Goal: Information Seeking & Learning: Find contact information

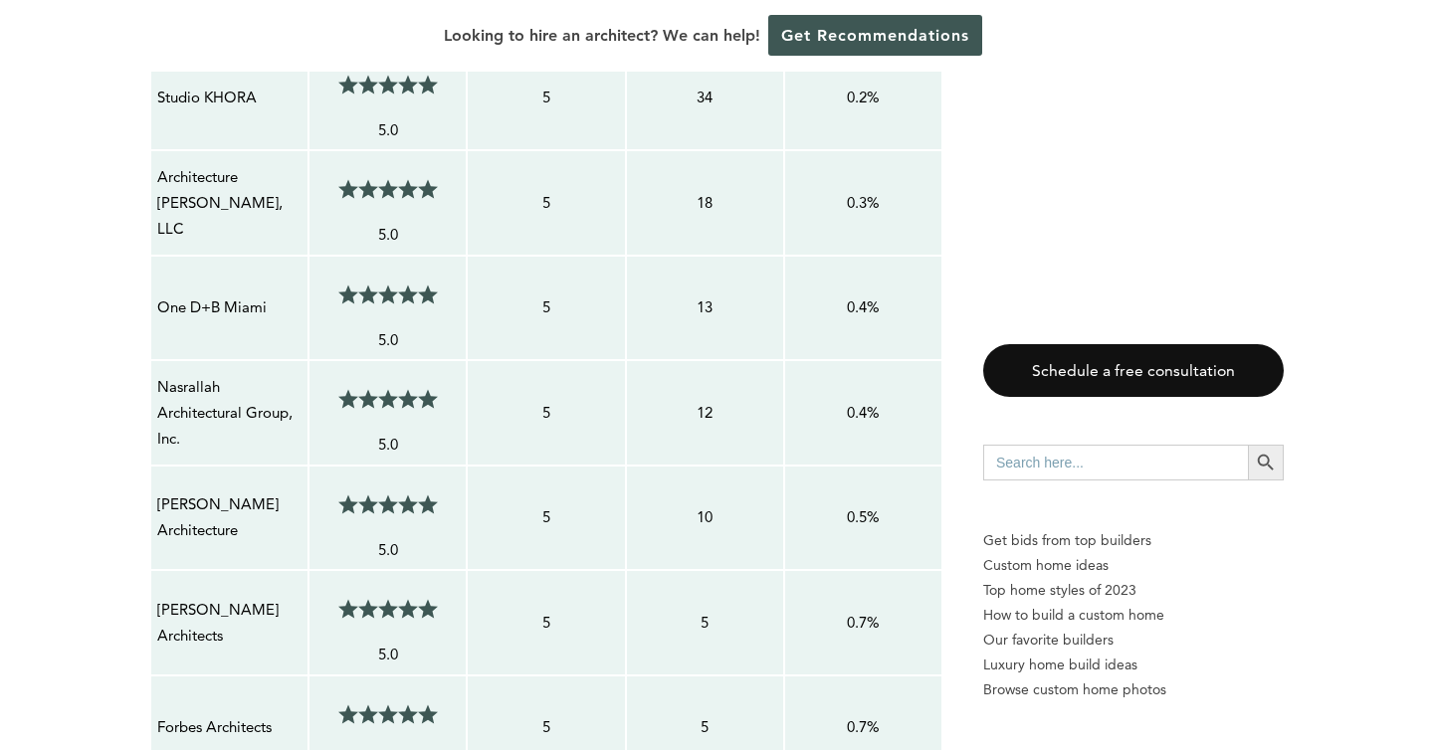
scroll to position [1899, 0]
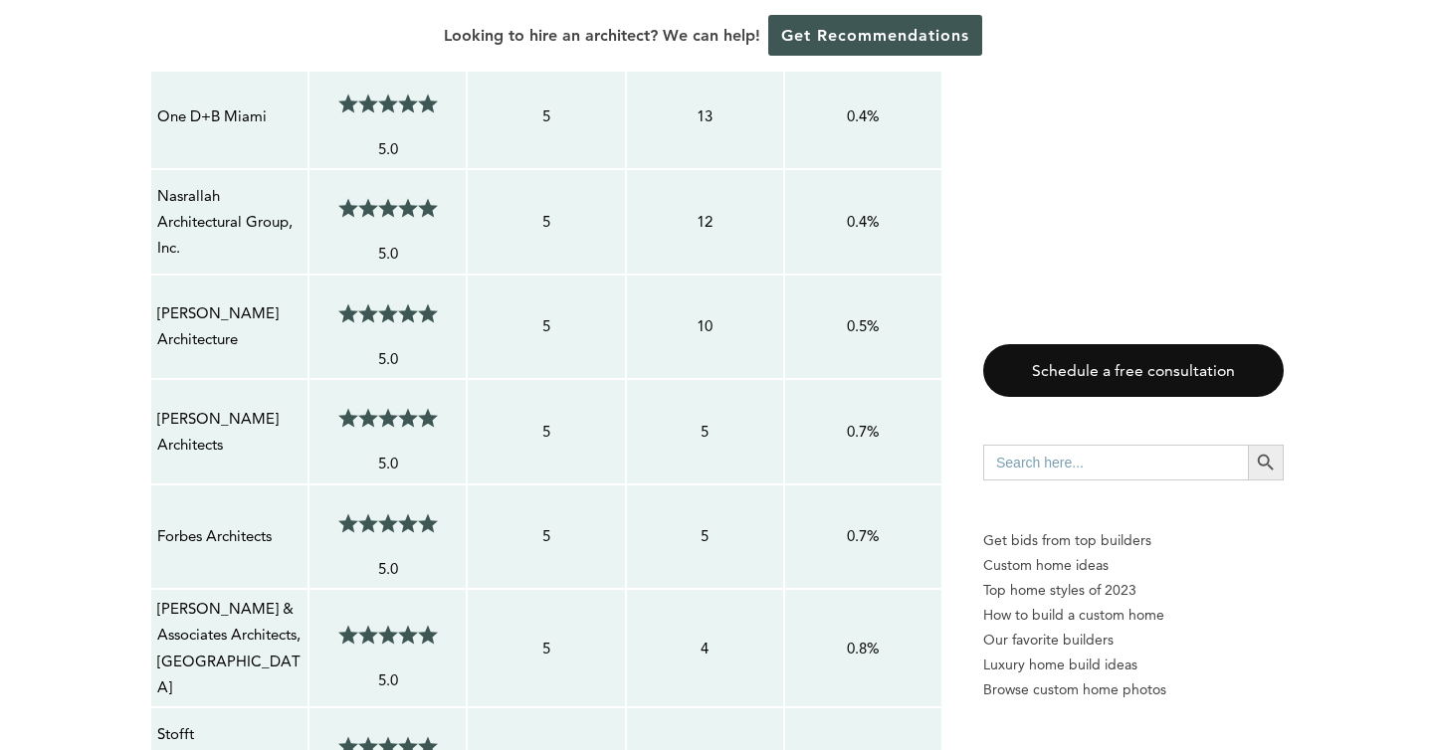
scroll to position [2086, 0]
drag, startPoint x: 302, startPoint y: 300, endPoint x: 157, endPoint y: 288, distance: 144.8
click at [157, 299] on p "[PERSON_NAME] Architecture" at bounding box center [229, 325] width 144 height 53
copy p "[PERSON_NAME] Architecture"
drag, startPoint x: 251, startPoint y: 418, endPoint x: 136, endPoint y: 406, distance: 115.1
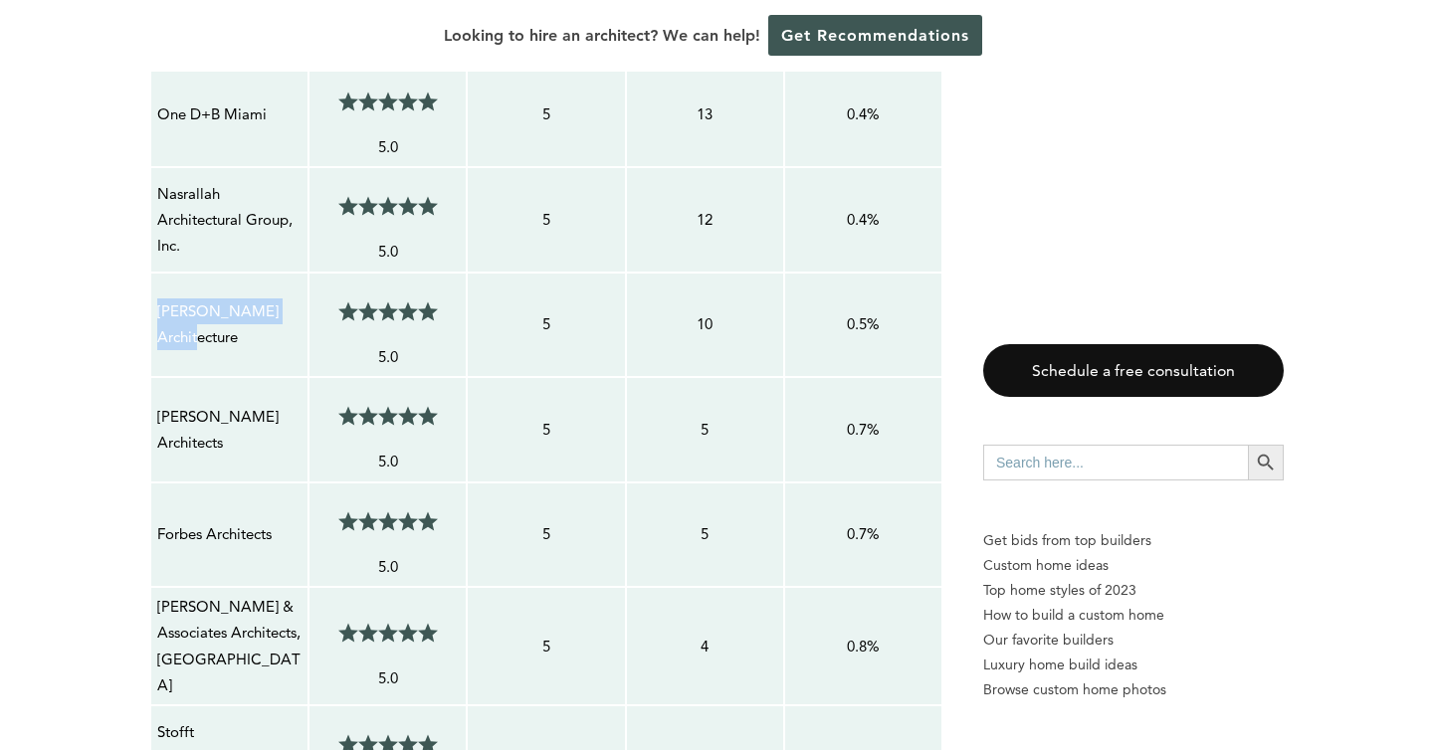
click at [273, 432] on td "[PERSON_NAME] Architects" at bounding box center [229, 429] width 158 height 105
drag, startPoint x: 248, startPoint y: 418, endPoint x: 160, endPoint y: 395, distance: 90.5
click at [160, 404] on p "[PERSON_NAME] Architects" at bounding box center [229, 430] width 144 height 53
copy p "[PERSON_NAME] Architects"
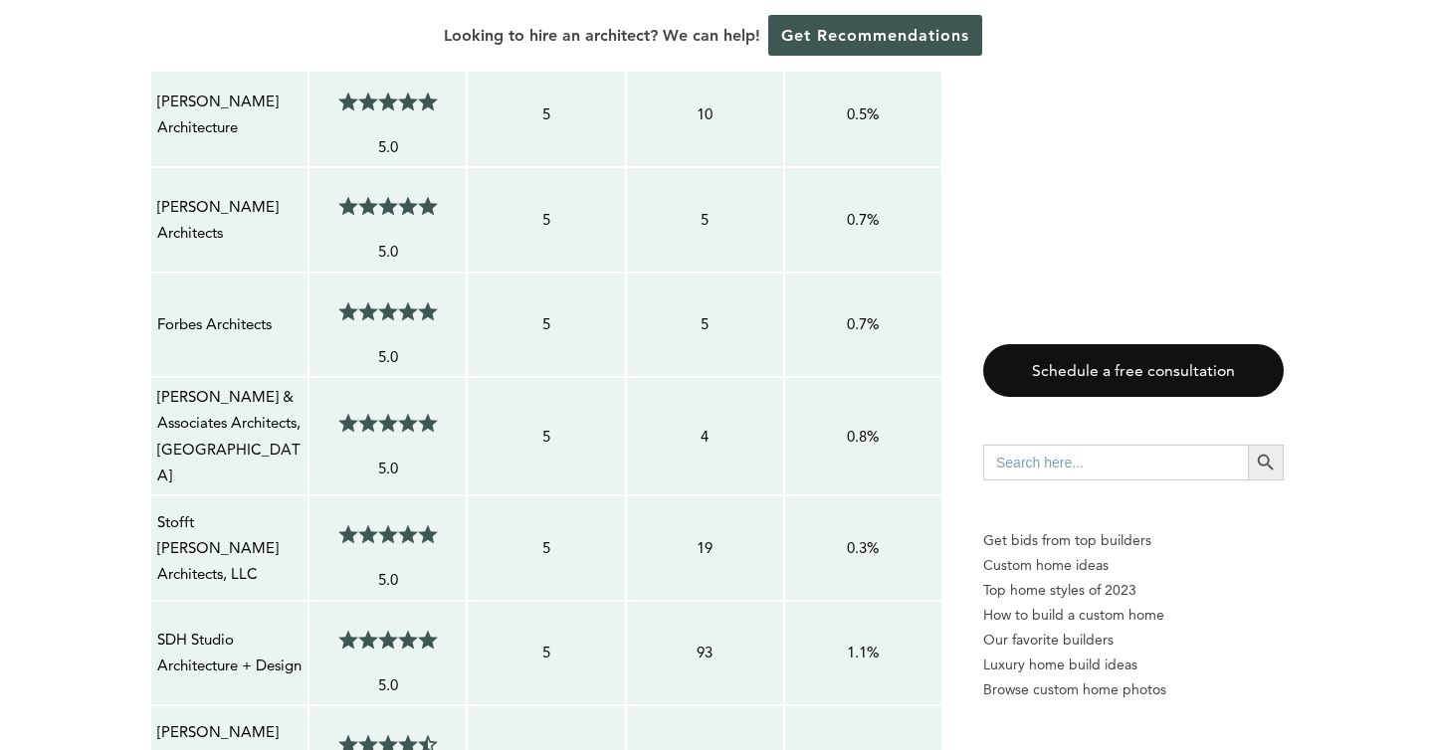
scroll to position [2299, 0]
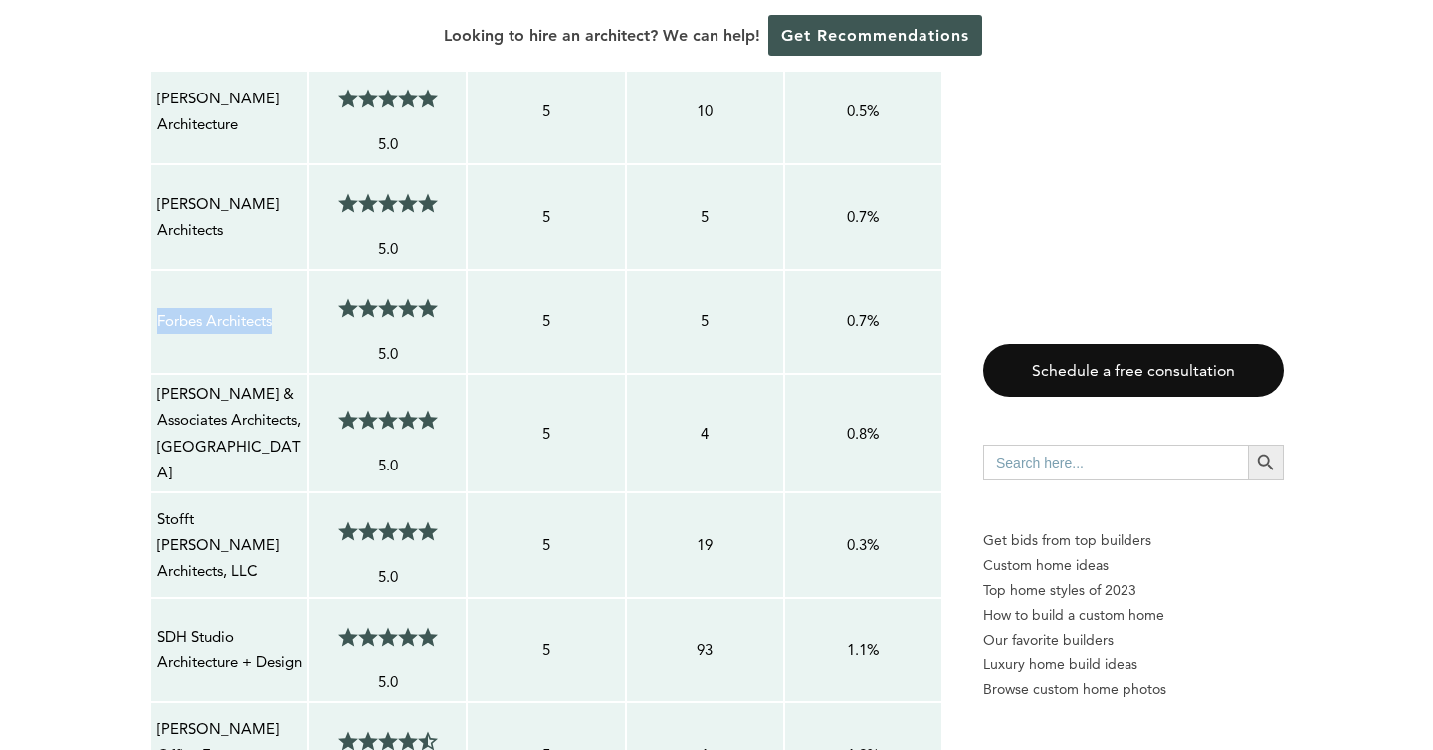
drag, startPoint x: 293, startPoint y: 302, endPoint x: 159, endPoint y: 292, distance: 133.7
click at [159, 309] on p "Forbes Architects" at bounding box center [229, 322] width 144 height 26
copy p "Forbes Architects"
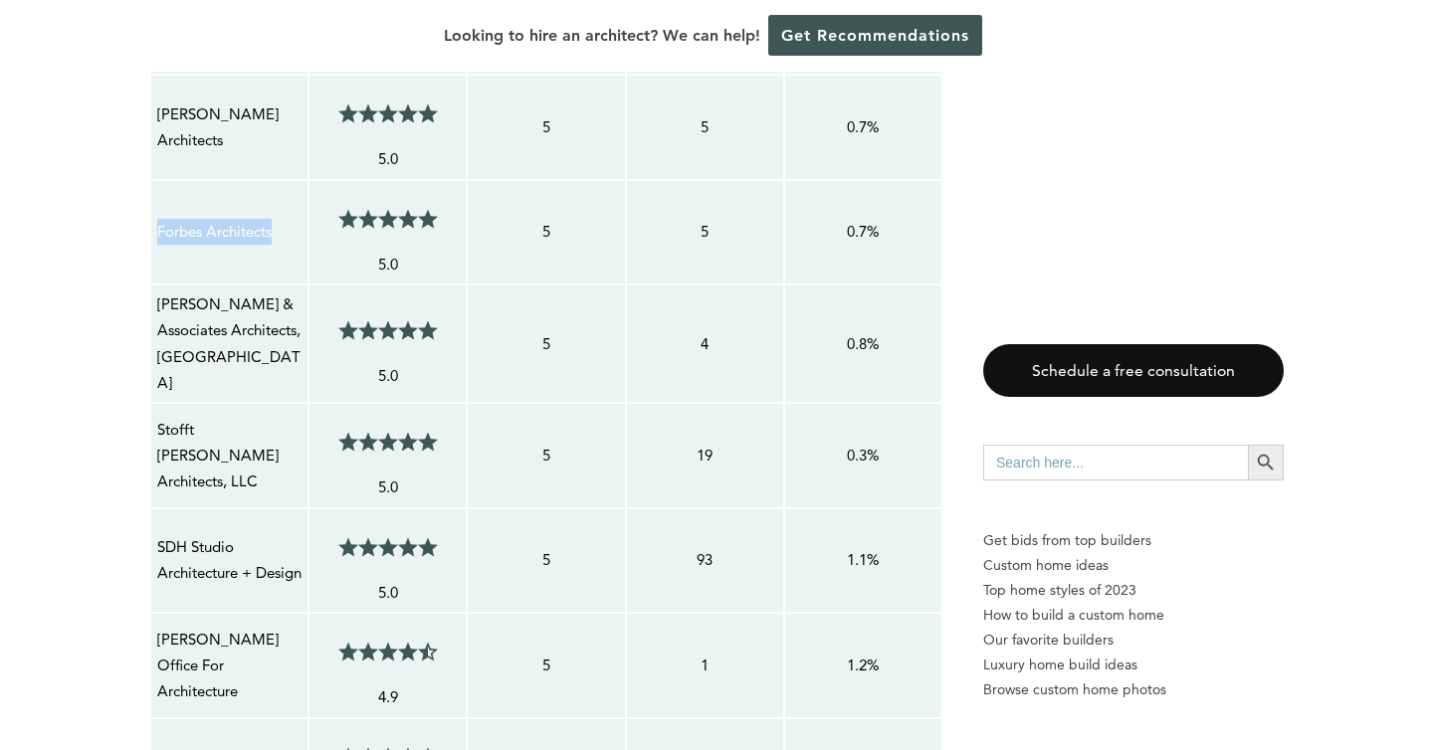
scroll to position [2390, 0]
drag, startPoint x: 273, startPoint y: 421, endPoint x: 156, endPoint y: 398, distance: 118.7
click at [157, 416] on p "Stofft [PERSON_NAME] Architects, LLC" at bounding box center [229, 455] width 144 height 79
copy p "Stofft [PERSON_NAME] Architects, LLC"
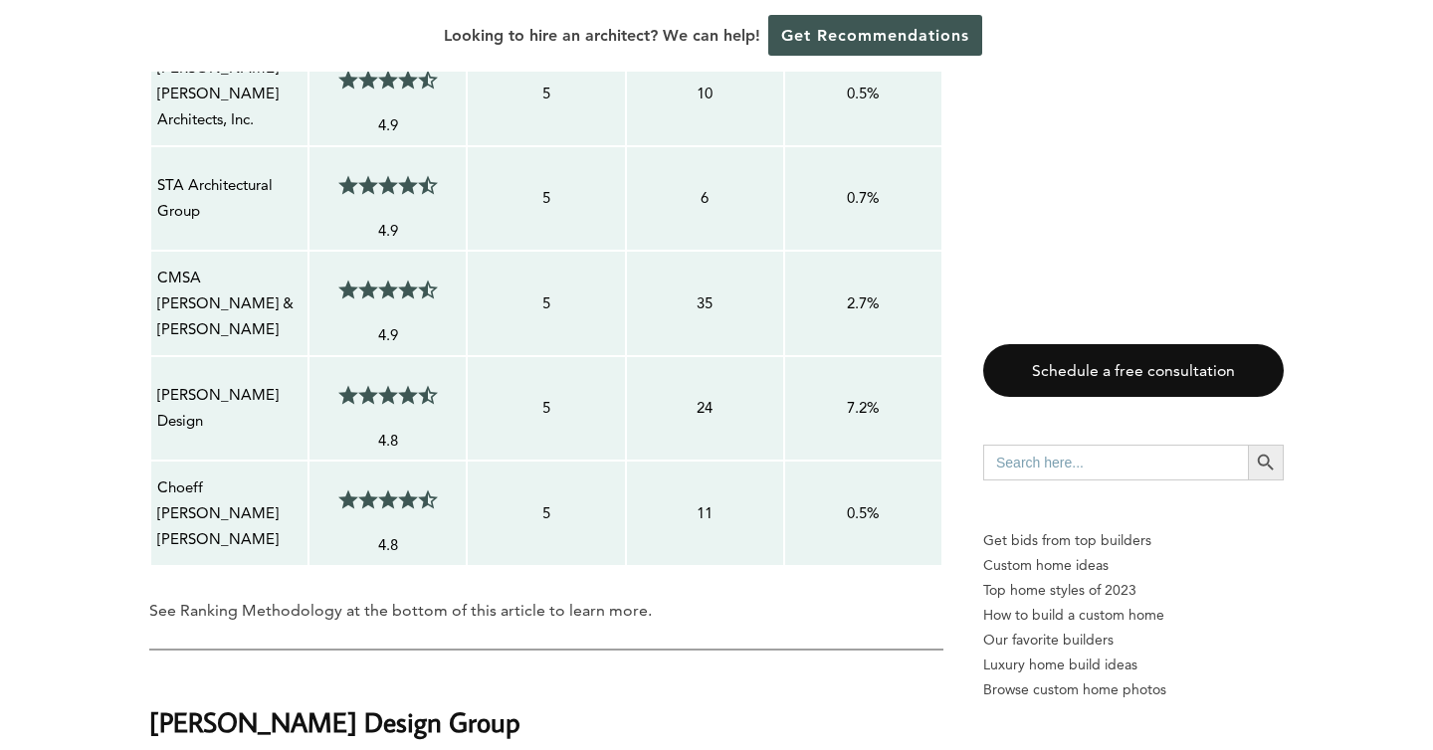
scroll to position [3205, 0]
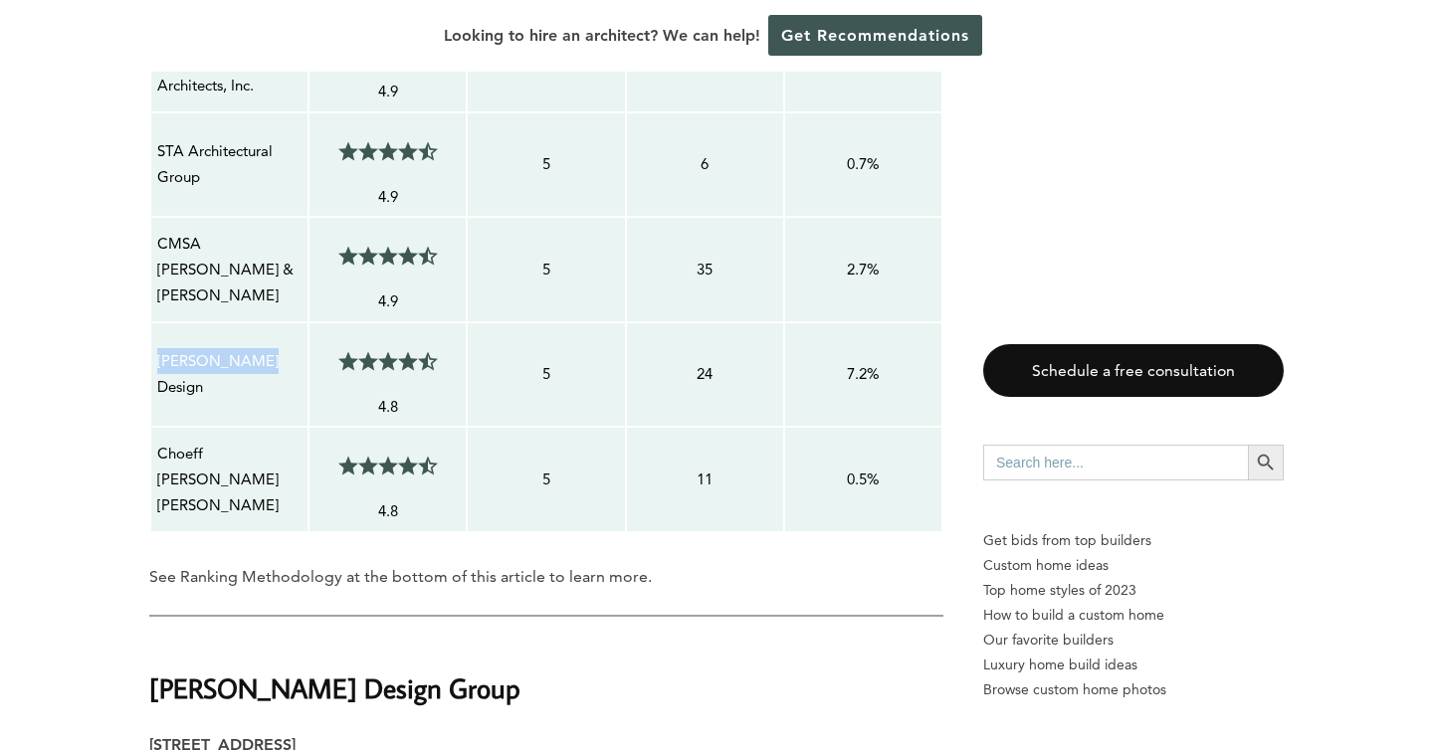
drag, startPoint x: 262, startPoint y: 335, endPoint x: 151, endPoint y: 333, distance: 110.5
click at [151, 333] on td "[PERSON_NAME] Design" at bounding box center [229, 374] width 158 height 105
copy p "[PERSON_NAME] Design"
